Goal: Purchase product/service

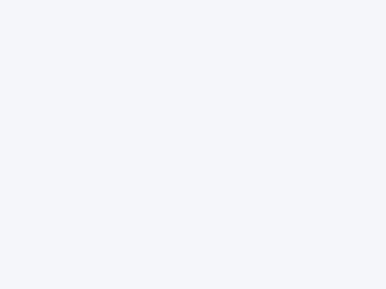
click at [193, 145] on div at bounding box center [193, 144] width 386 height 289
